Goal: Obtain resource: Download file/media

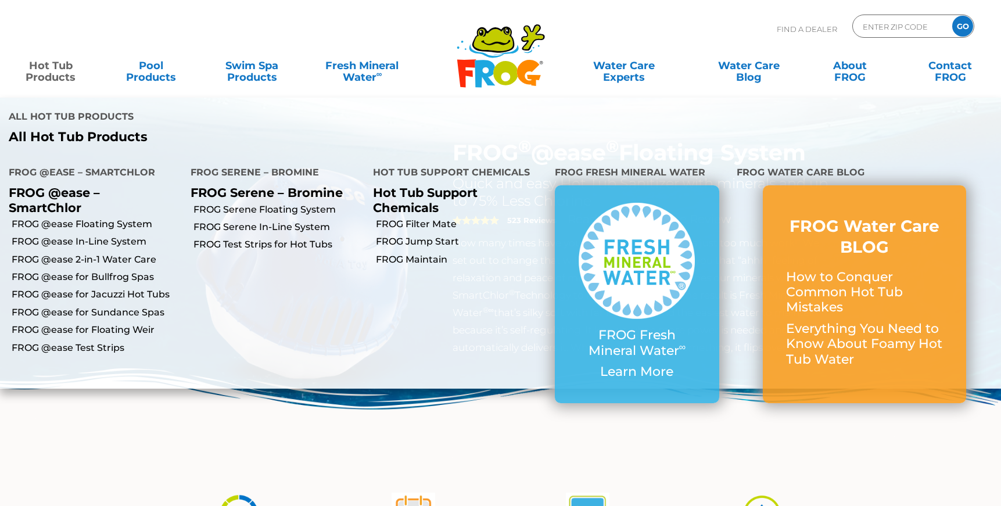
click at [58, 66] on link "Hot Tub Products" at bounding box center [51, 65] width 78 height 23
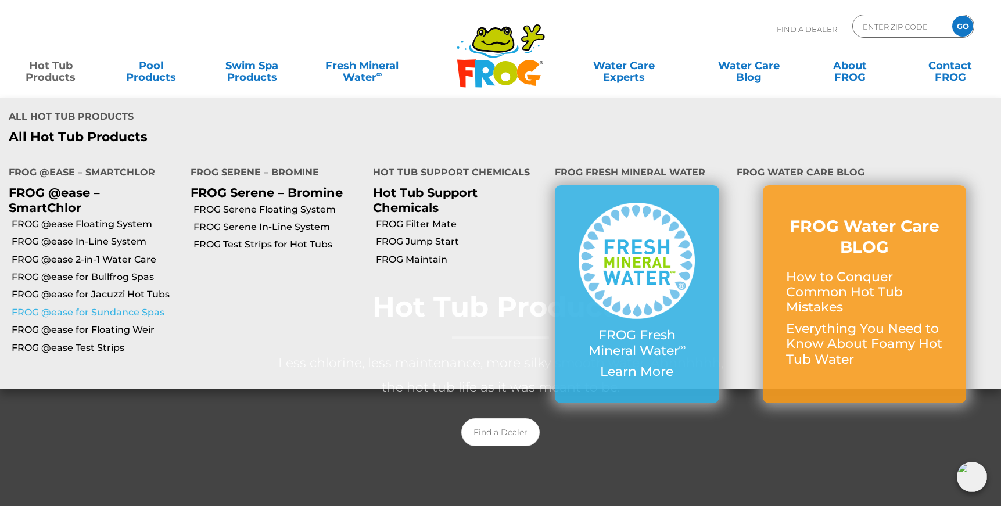
click at [101, 306] on link "FROG @ease for Sundance Spas" at bounding box center [97, 312] width 170 height 13
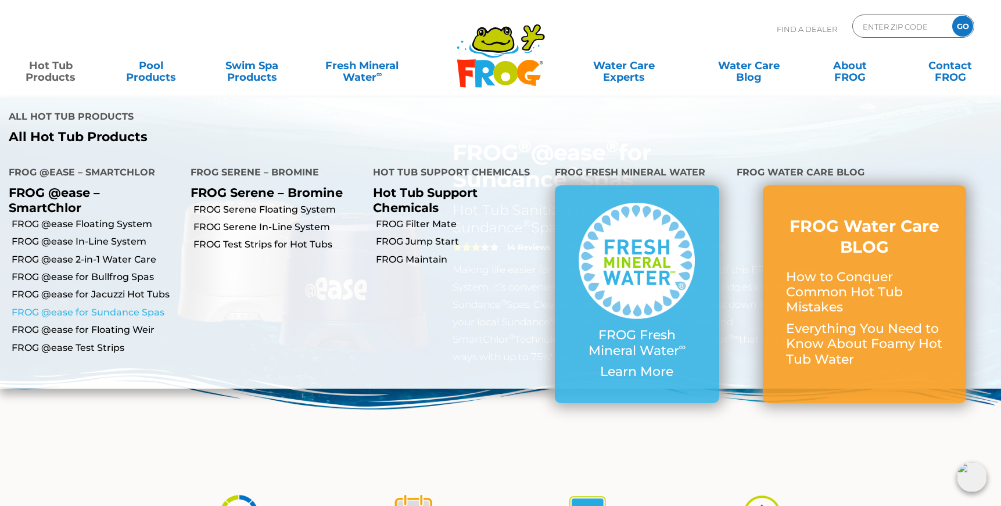
click at [107, 306] on link "FROG @ease for Sundance Spas" at bounding box center [97, 312] width 170 height 13
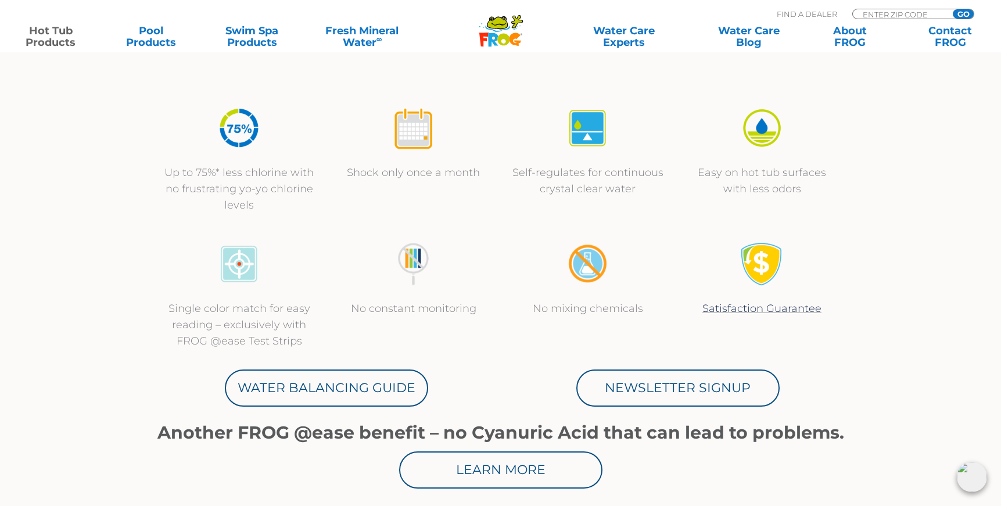
scroll to position [407, 0]
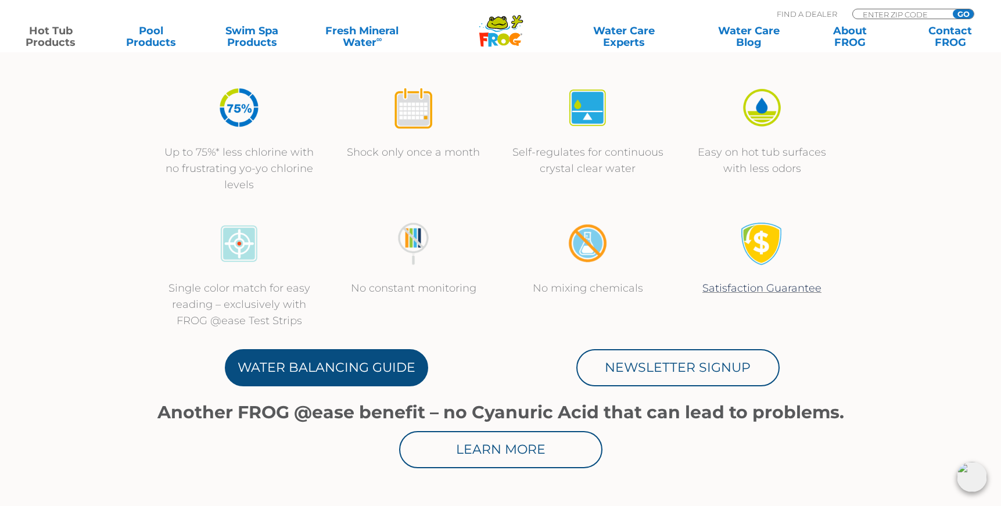
click at [309, 360] on link "Water Balancing Guide" at bounding box center [326, 367] width 203 height 37
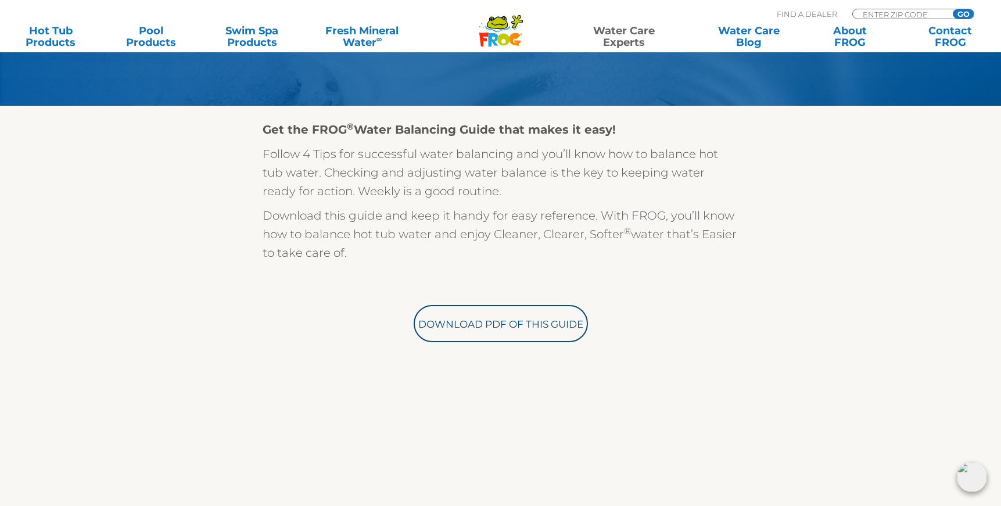
scroll to position [291, 0]
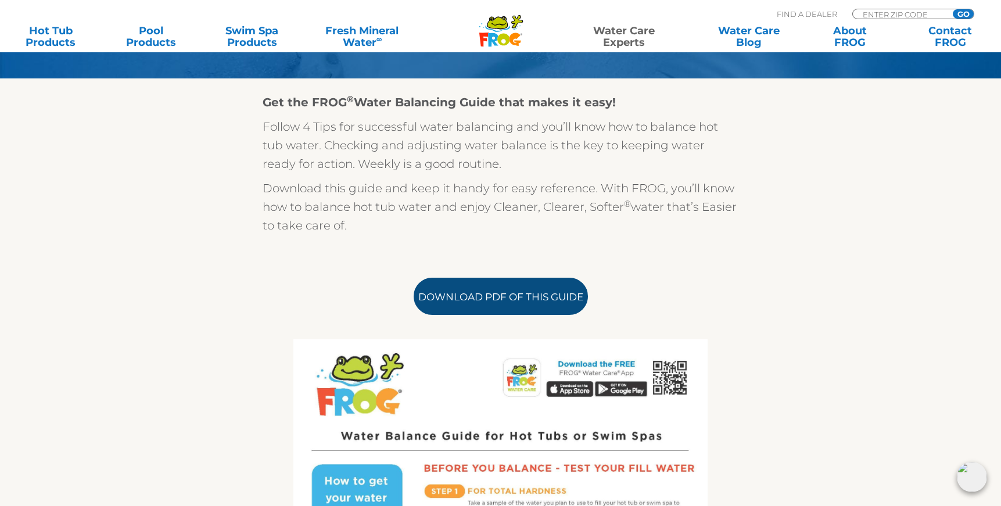
click at [463, 290] on link "Download PDF of this Guide" at bounding box center [501, 296] width 174 height 37
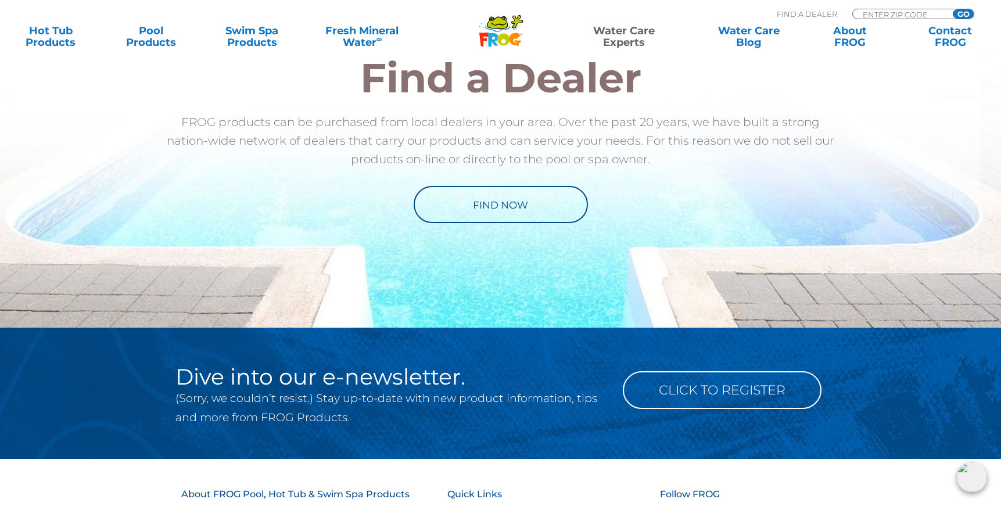
scroll to position [1162, 0]
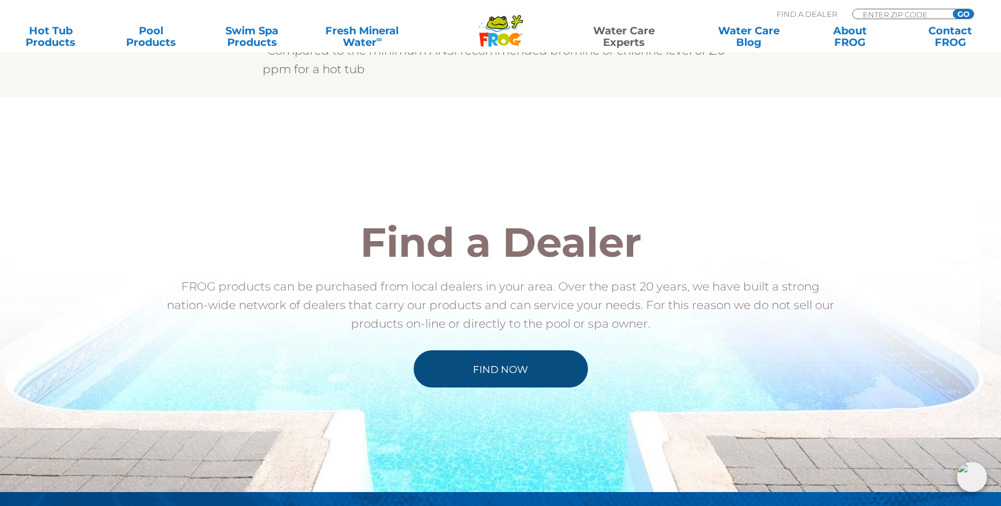
click at [507, 361] on link "Find Now" at bounding box center [501, 368] width 174 height 37
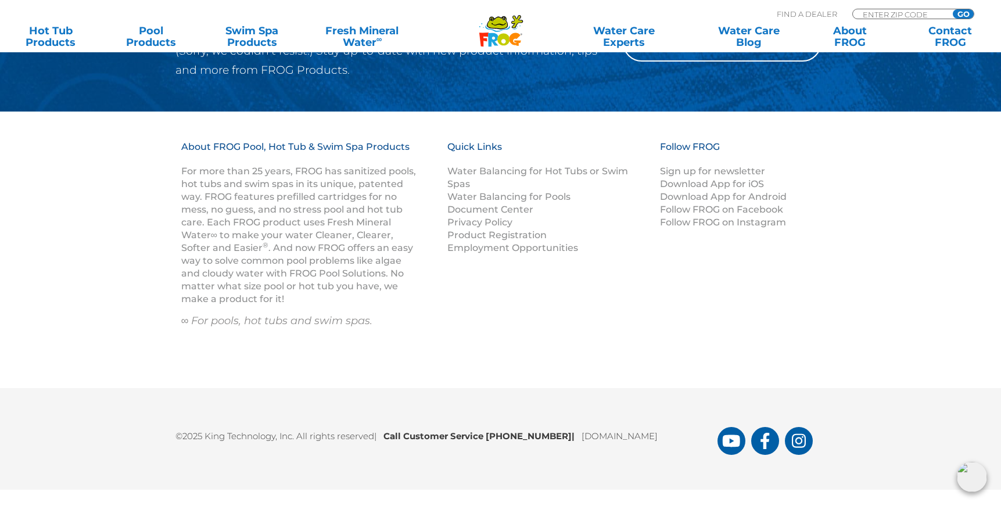
scroll to position [1337, 0]
